Goal: Task Accomplishment & Management: Use online tool/utility

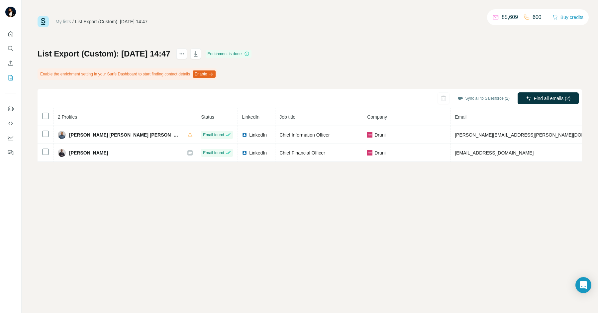
click at [238, 149] on td "LinkedIn" at bounding box center [257, 153] width 38 height 18
click at [158, 173] on div "My lists / List Export (Custom): [DATE] 14:47 85,609 600 Buy credits List Expor…" at bounding box center [310, 156] width 577 height 313
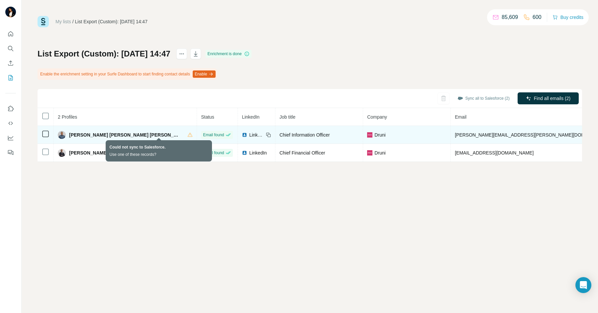
click at [187, 136] on icon at bounding box center [189, 134] width 5 height 5
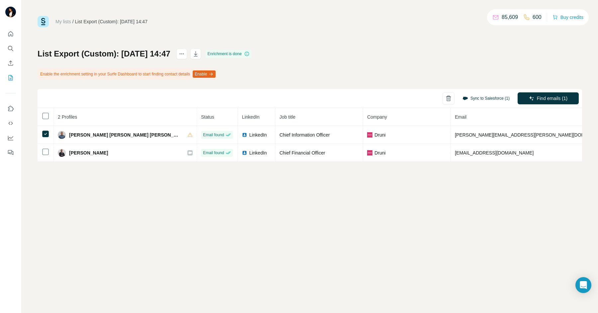
click at [490, 102] on button "Sync to Salesforce (1)" at bounding box center [486, 98] width 56 height 10
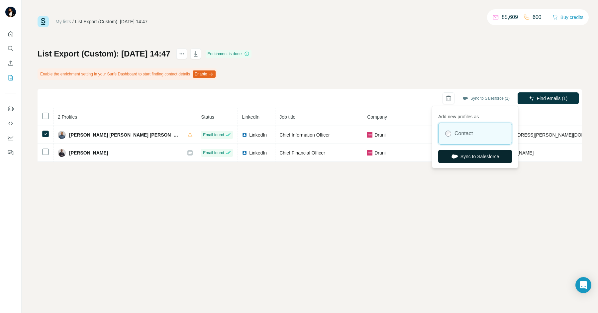
click at [474, 156] on button "Sync to Salesforce" at bounding box center [475, 156] width 74 height 13
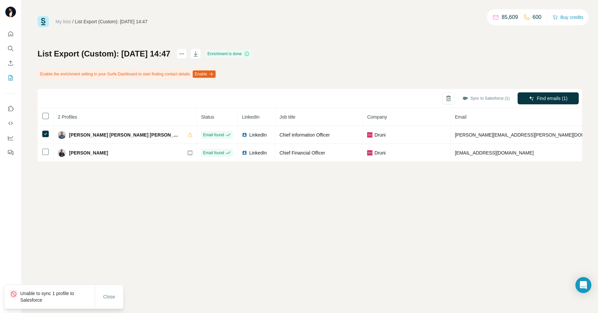
click at [360, 215] on div "My lists / List Export (Custom): [DATE] 14:47 85,609 600 Buy credits List Expor…" at bounding box center [310, 156] width 577 height 313
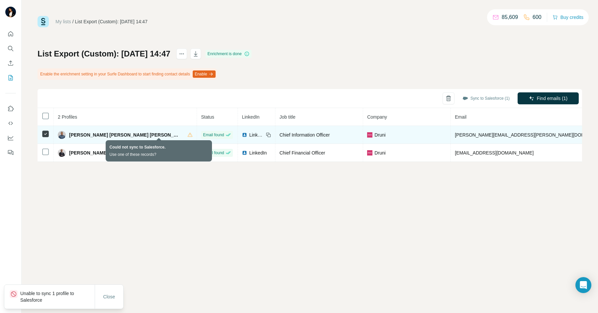
click at [187, 133] on icon at bounding box center [189, 134] width 5 height 5
click at [188, 135] on icon at bounding box center [190, 135] width 5 height 4
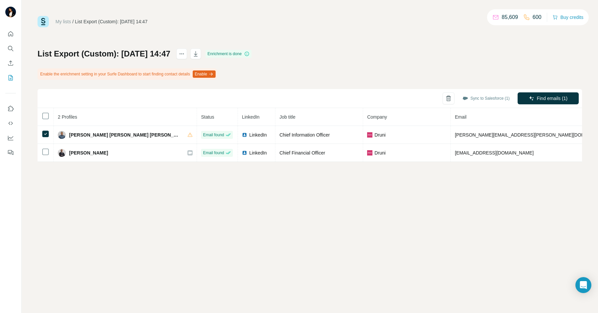
click at [198, 188] on div "My lists / List Export (Custom): [DATE] 14:47 85,609 600 Buy credits List Expor…" at bounding box center [310, 156] width 577 height 313
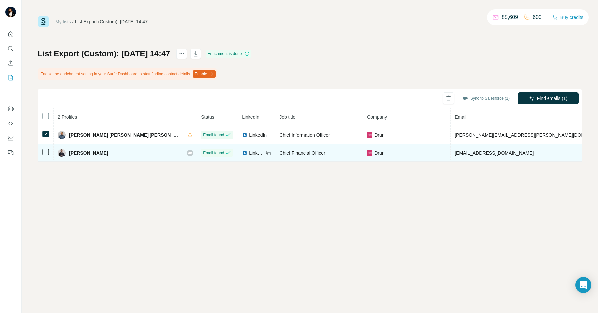
scroll to position [0, 63]
